Goal: Check status: Check status

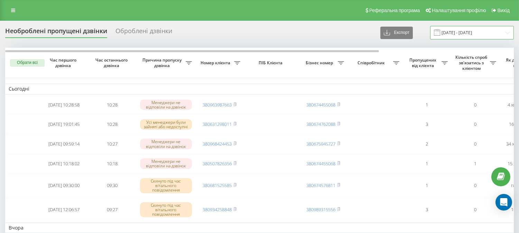
click at [452, 35] on input "23.08.2025 - 23.09.2025" at bounding box center [472, 32] width 84 height 13
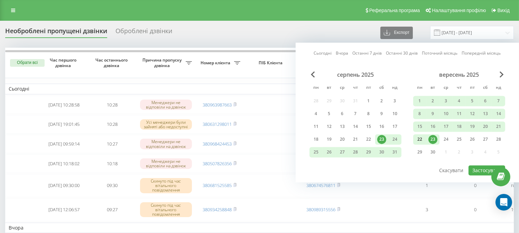
click at [419, 137] on div "22" at bounding box center [419, 139] width 9 height 9
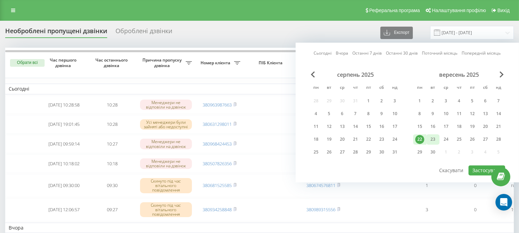
click at [430, 140] on div "23" at bounding box center [432, 139] width 9 height 9
click at [471, 167] on button "Застосувати" at bounding box center [486, 170] width 37 height 10
type input "22.09.2025 - 23.09.2025"
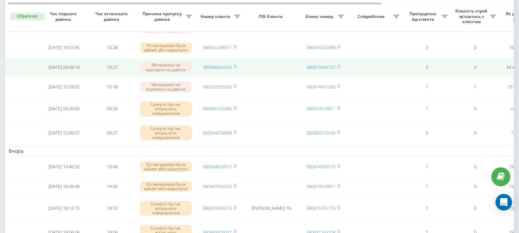
scroll to position [115, 0]
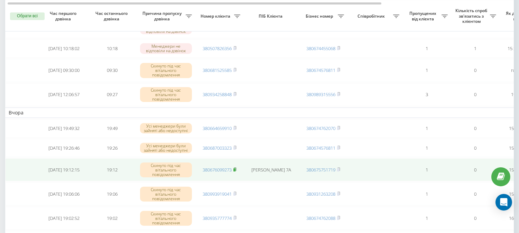
click at [235, 171] on rect at bounding box center [234, 169] width 2 height 3
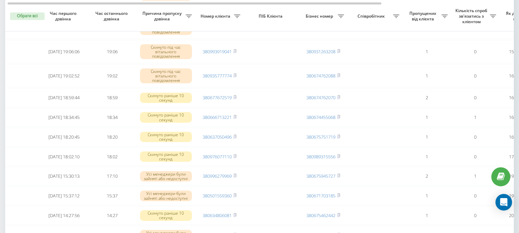
scroll to position [268, 0]
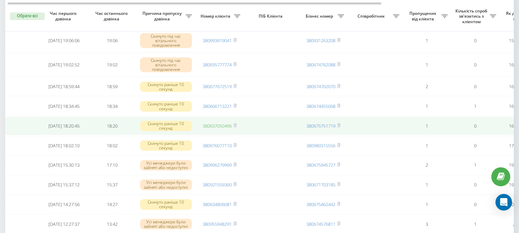
click at [230, 129] on link "380637050496" at bounding box center [216, 126] width 29 height 6
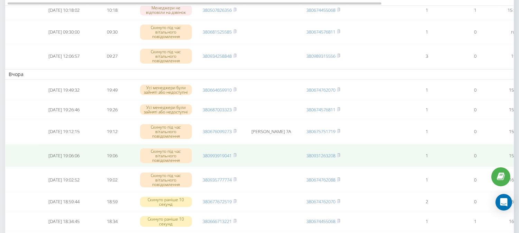
scroll to position [0, 0]
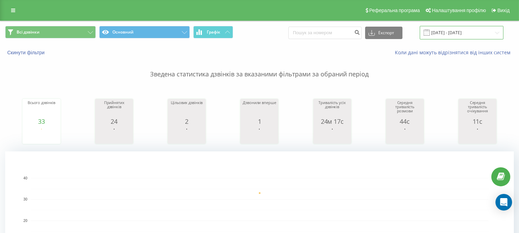
click at [471, 36] on input "[DATE] - [DATE]" at bounding box center [461, 32] width 84 height 13
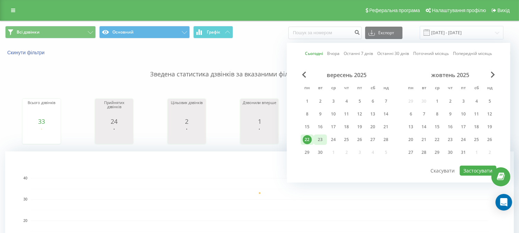
click at [321, 141] on div "23" at bounding box center [320, 139] width 9 height 9
click at [479, 171] on button "Застосувати" at bounding box center [477, 170] width 37 height 10
type input "[DATE] - [DATE]"
